Goal: Task Accomplishment & Management: Use online tool/utility

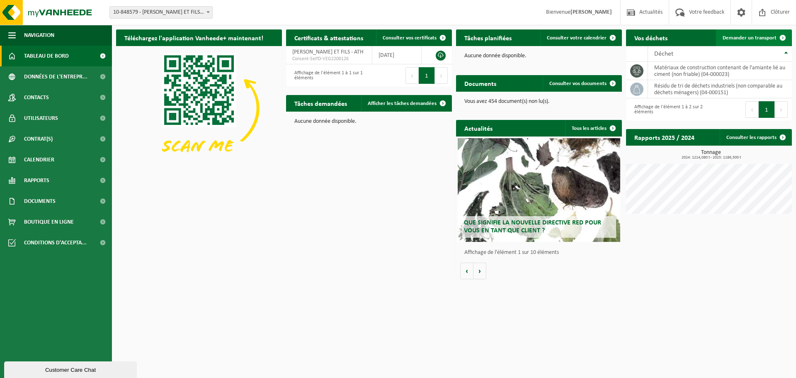
click at [772, 39] on span "Demander un transport" at bounding box center [750, 37] width 54 height 5
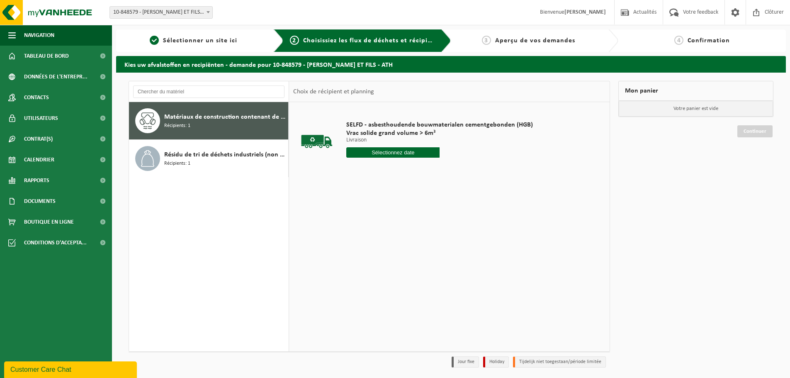
click at [399, 153] on input "text" at bounding box center [392, 152] width 93 height 10
click at [401, 229] on div "16" at bounding box center [398, 225] width 15 height 13
type input "à partir de 2025-10-16"
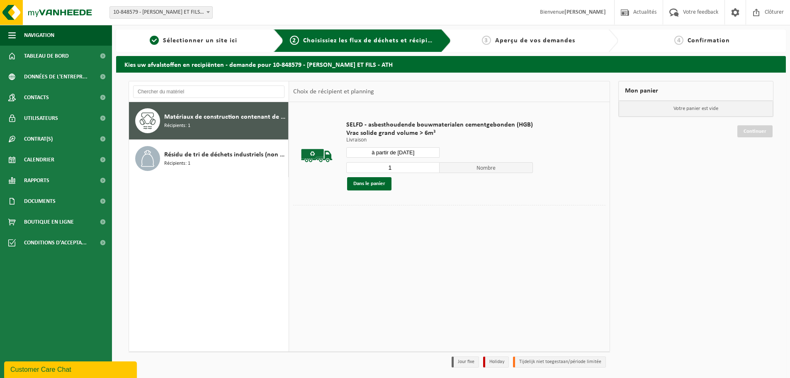
click at [430, 163] on input "1" at bounding box center [392, 167] width 93 height 11
type input "2"
click at [430, 164] on input "2" at bounding box center [392, 167] width 93 height 11
click at [382, 184] on button "Dans le panier" at bounding box center [369, 183] width 44 height 13
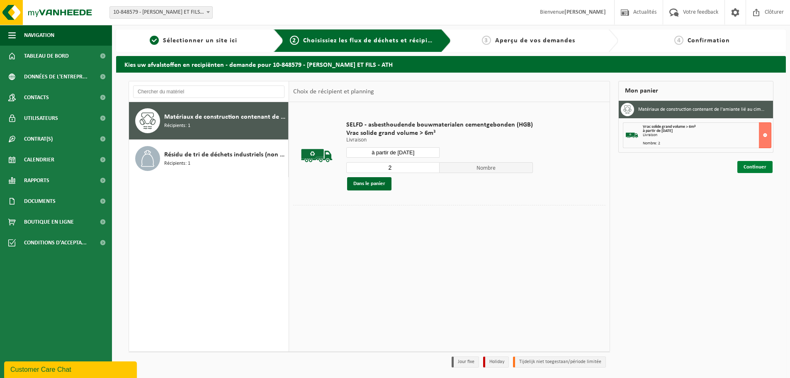
click at [763, 168] on link "Continuer" at bounding box center [754, 167] width 35 height 12
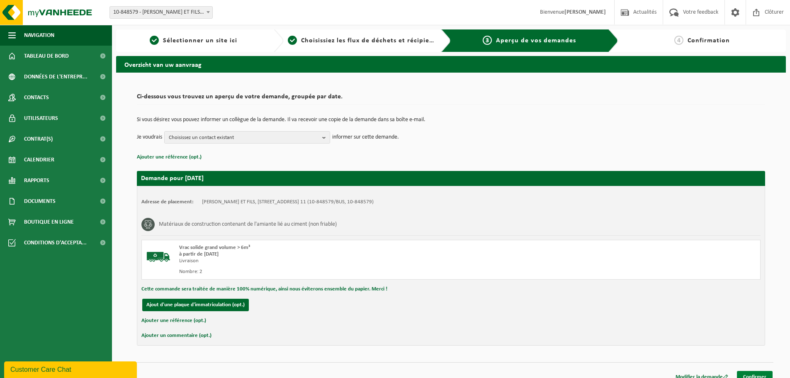
click at [751, 377] on link "Confirmer" at bounding box center [755, 377] width 36 height 12
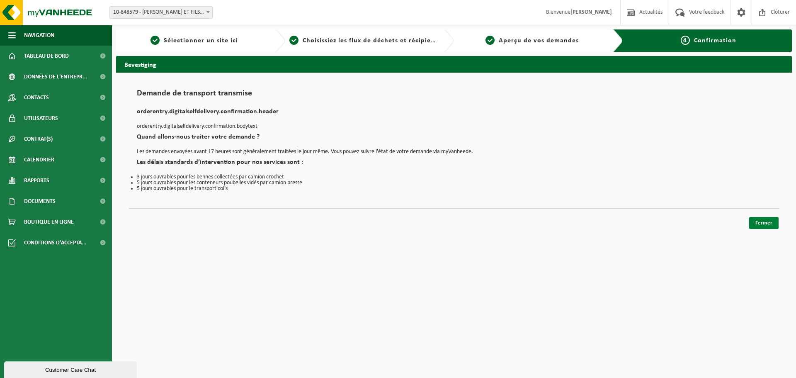
click at [763, 226] on link "Fermer" at bounding box center [763, 223] width 29 height 12
